Goal: Information Seeking & Learning: Learn about a topic

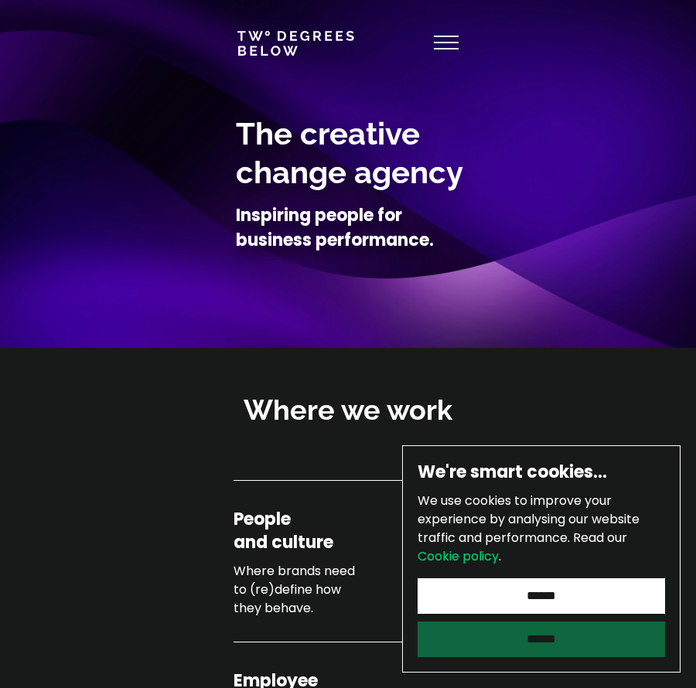
click at [576, 642] on input "******" at bounding box center [542, 640] width 248 height 36
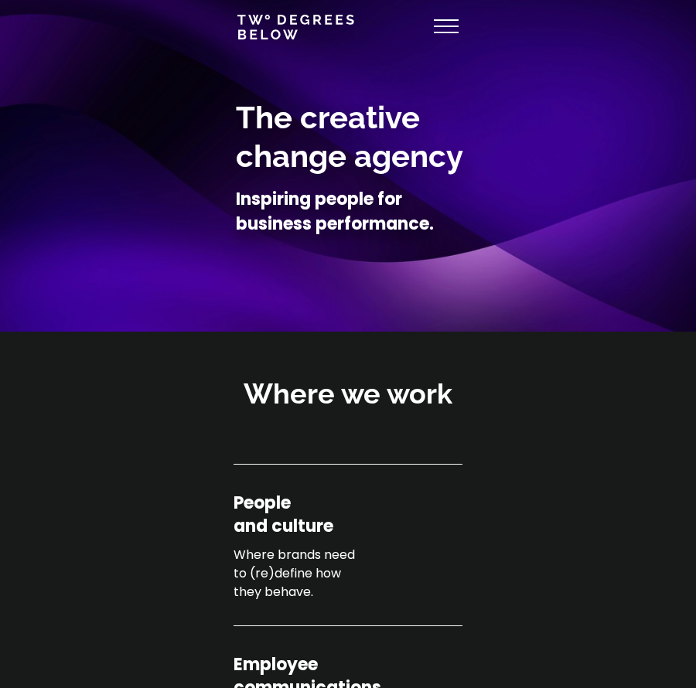
scroll to position [19, 0]
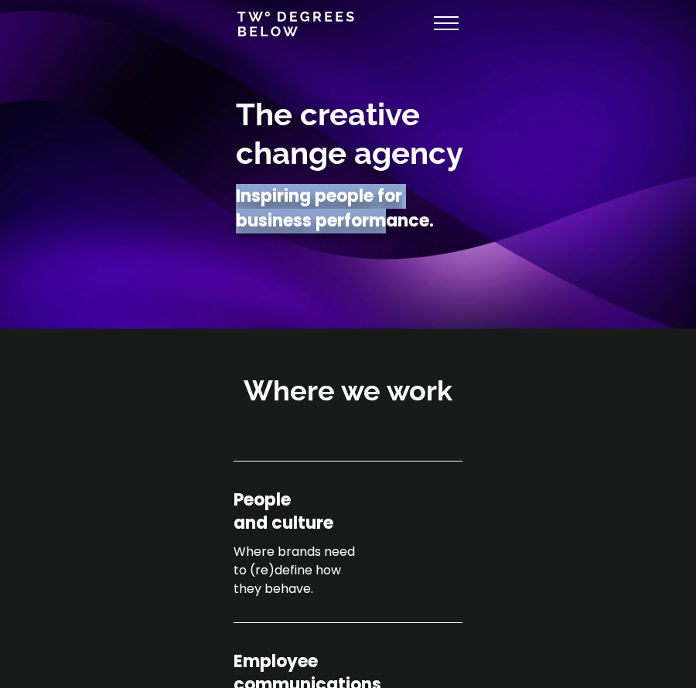
drag, startPoint x: 388, startPoint y: 200, endPoint x: 383, endPoint y: 217, distance: 17.1
click at [383, 217] on h4 "Inspiring people for business performance." at bounding box center [335, 209] width 198 height 50
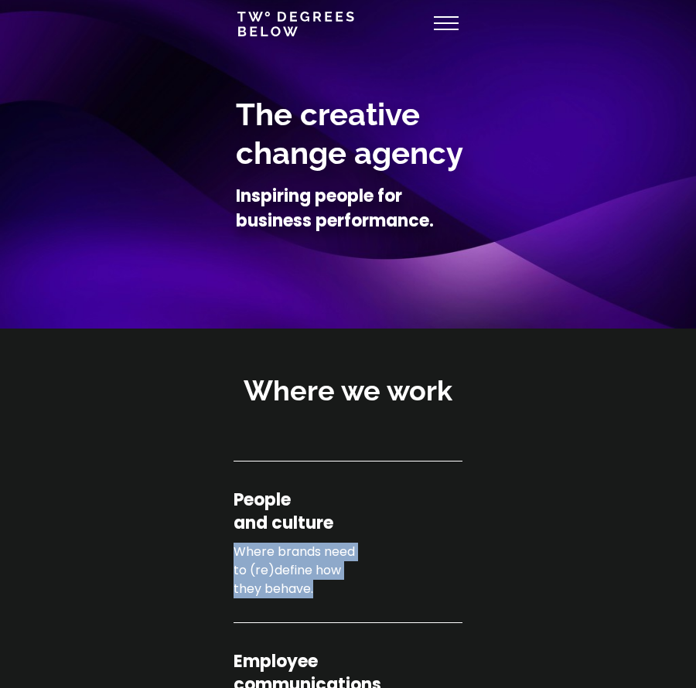
drag, startPoint x: 236, startPoint y: 558, endPoint x: 433, endPoint y: 623, distance: 207.7
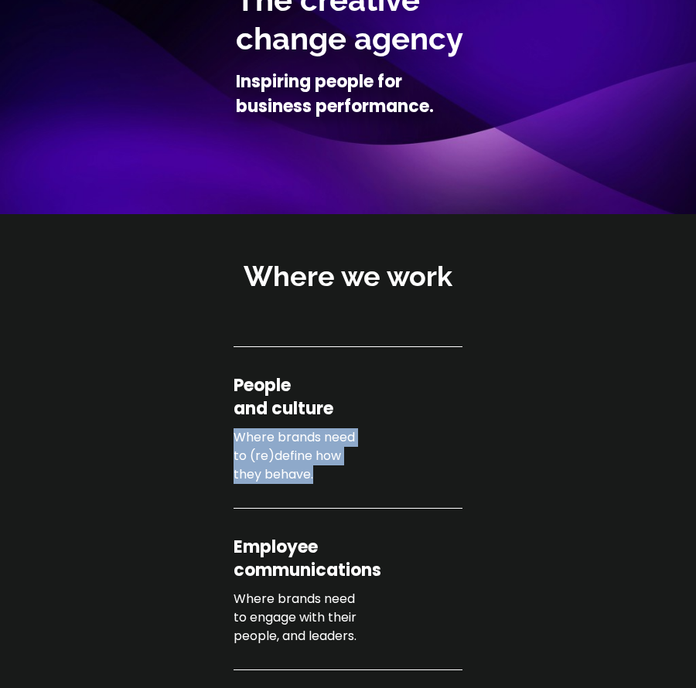
scroll to position [237, 0]
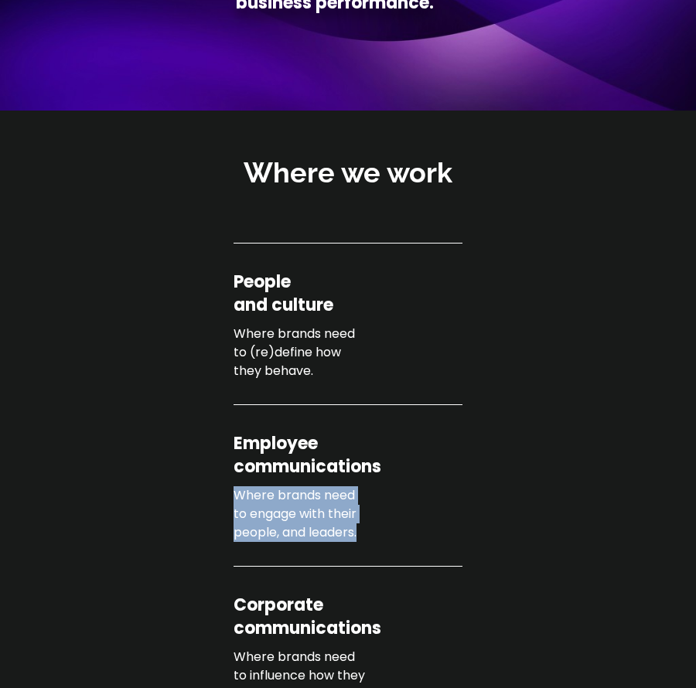
drag, startPoint x: 234, startPoint y: 494, endPoint x: 384, endPoint y: 549, distance: 159.1
click at [384, 548] on div "Employee communications Where brands need to engage with their people, and lead…" at bounding box center [334, 491] width 201 height 118
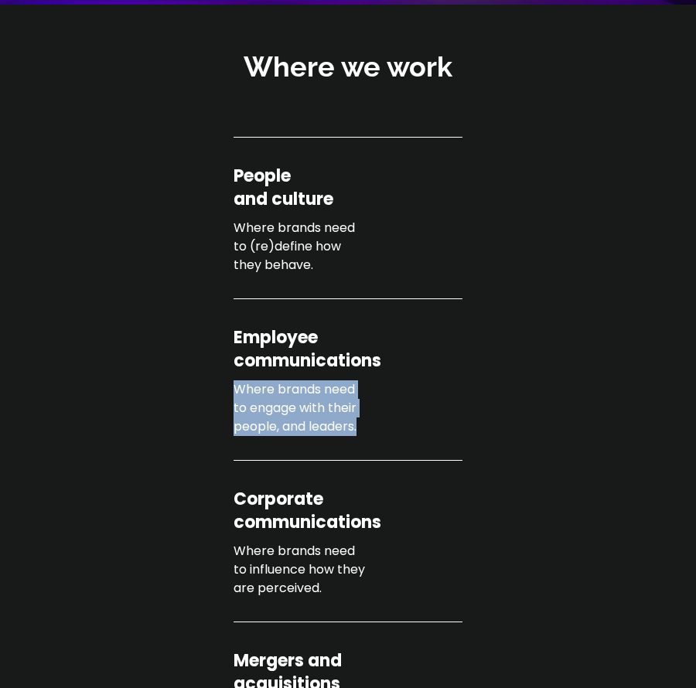
scroll to position [384, 0]
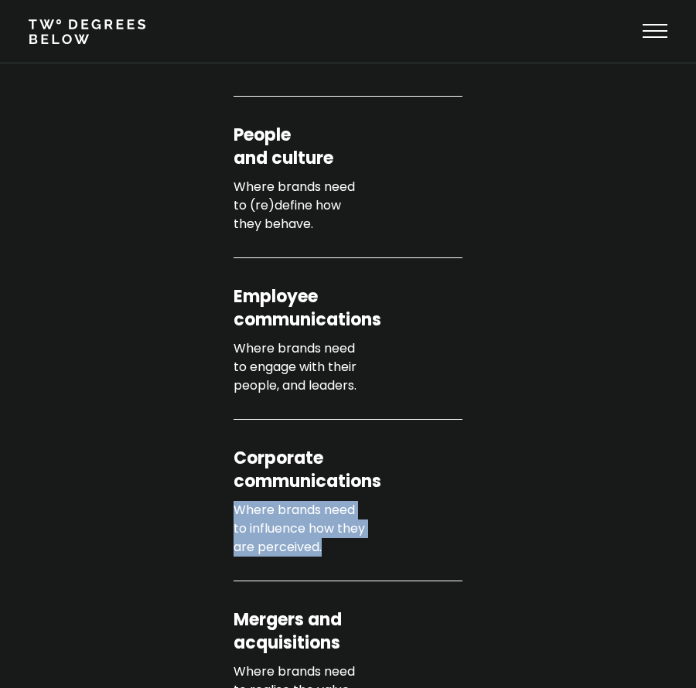
drag, startPoint x: 235, startPoint y: 501, endPoint x: 384, endPoint y: 549, distance: 156.1
click at [384, 549] on p "Where brands need to influence how they are perceived." at bounding box center [334, 529] width 201 height 56
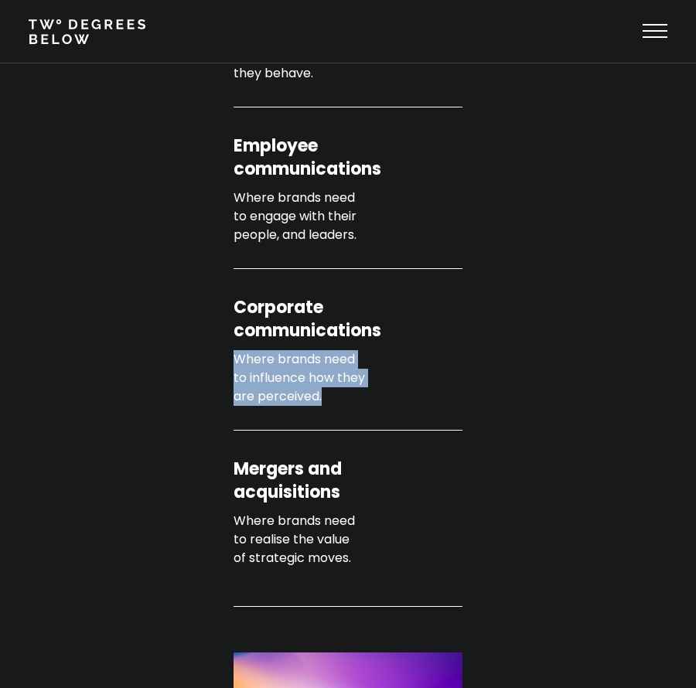
scroll to position [813, 0]
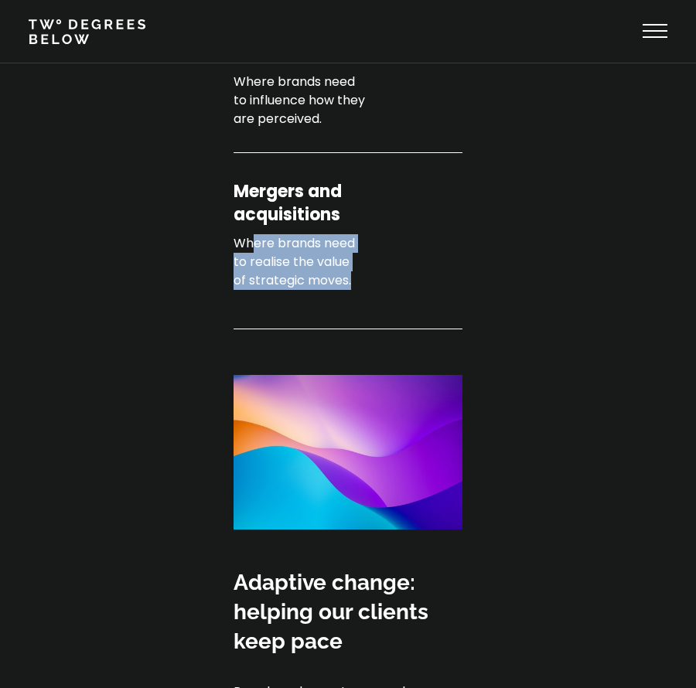
drag, startPoint x: 253, startPoint y: 237, endPoint x: 327, endPoint y: 330, distance: 119.5
click at [326, 330] on div "People and culture Where brands need to (re)define how they behave. Employee co…" at bounding box center [349, 113] width 606 height 893
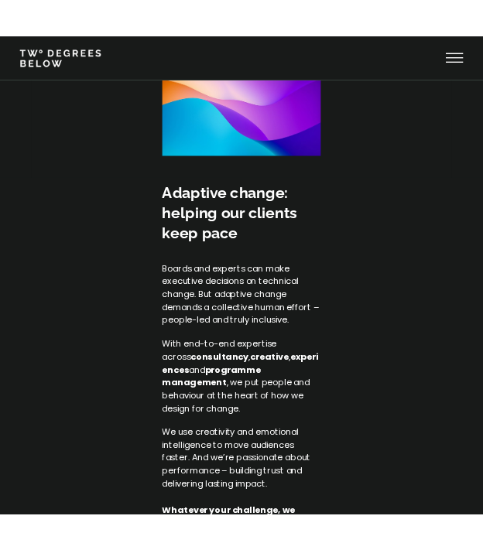
scroll to position [1201, 0]
